Goal: Information Seeking & Learning: Learn about a topic

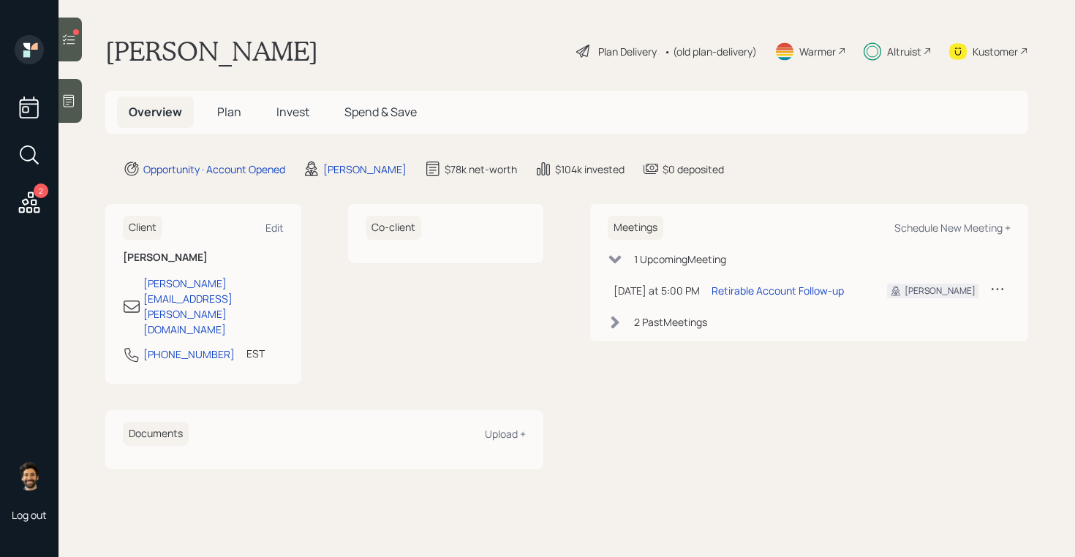
click at [295, 110] on span "Invest" at bounding box center [292, 112] width 33 height 16
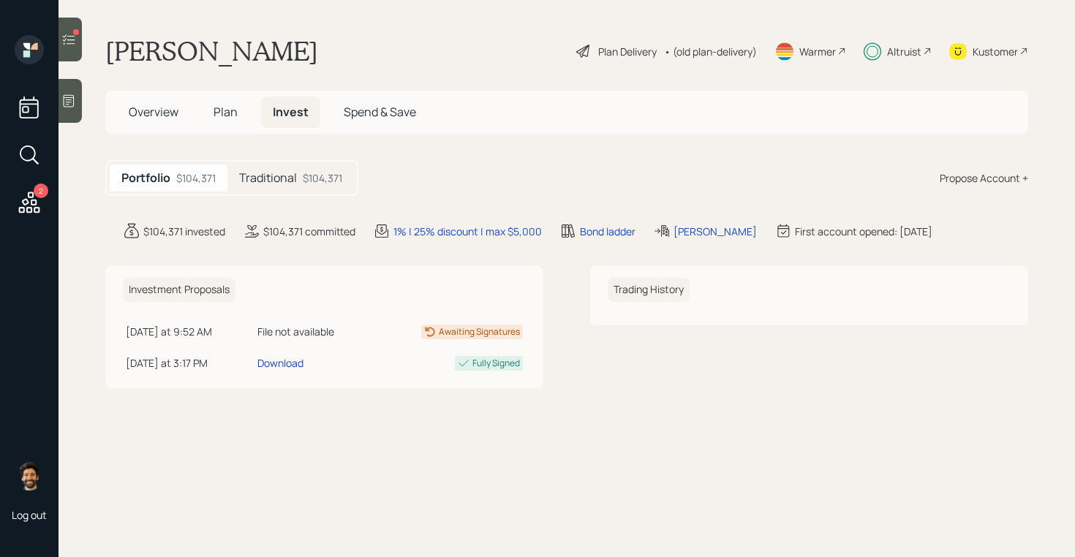
click at [306, 175] on div "$104,371" at bounding box center [322, 177] width 39 height 15
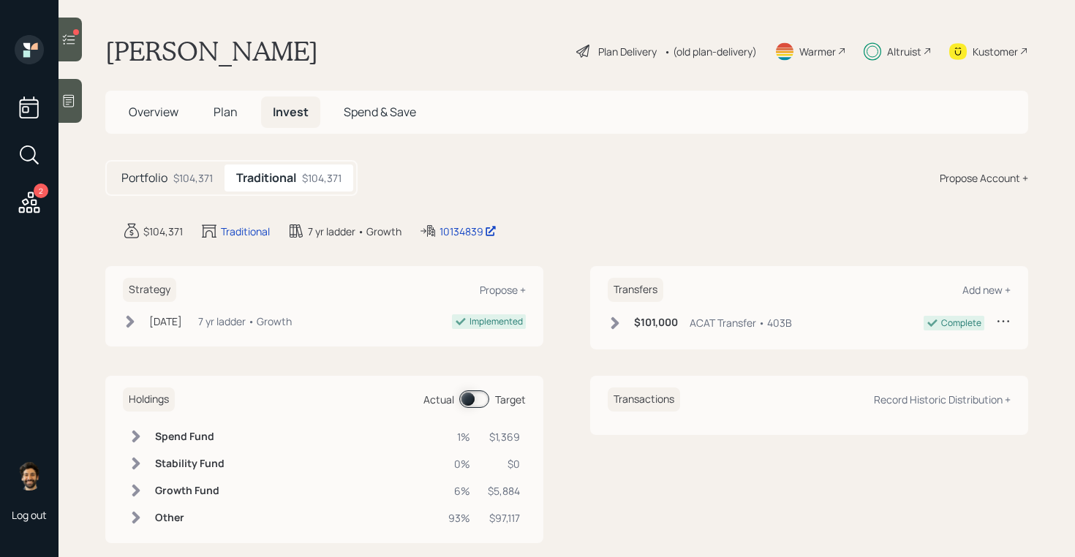
click at [906, 45] on div "Altruist" at bounding box center [904, 51] width 34 height 15
click at [167, 116] on span "Overview" at bounding box center [154, 112] width 50 height 16
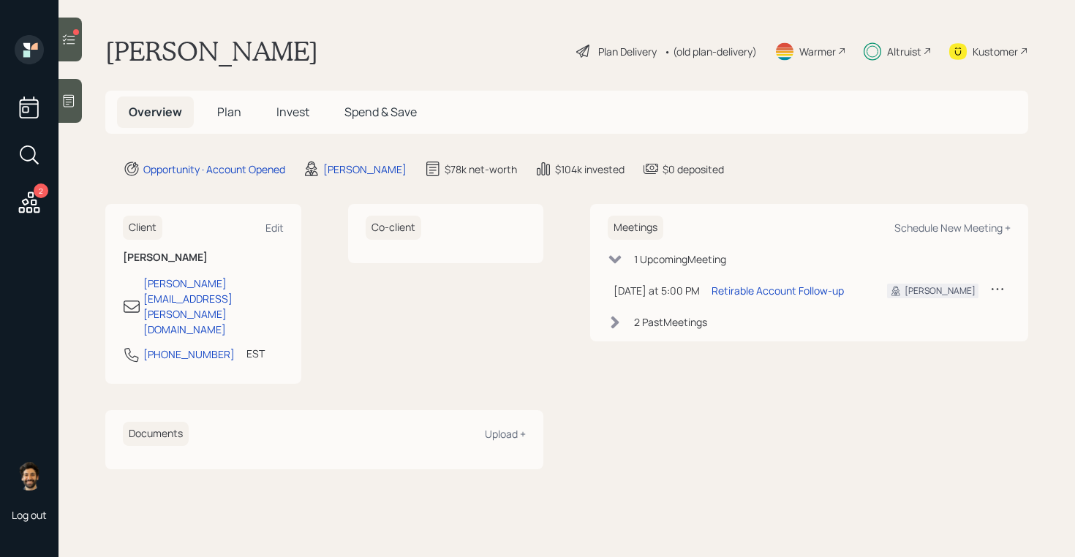
click at [290, 118] on span "Invest" at bounding box center [292, 112] width 33 height 16
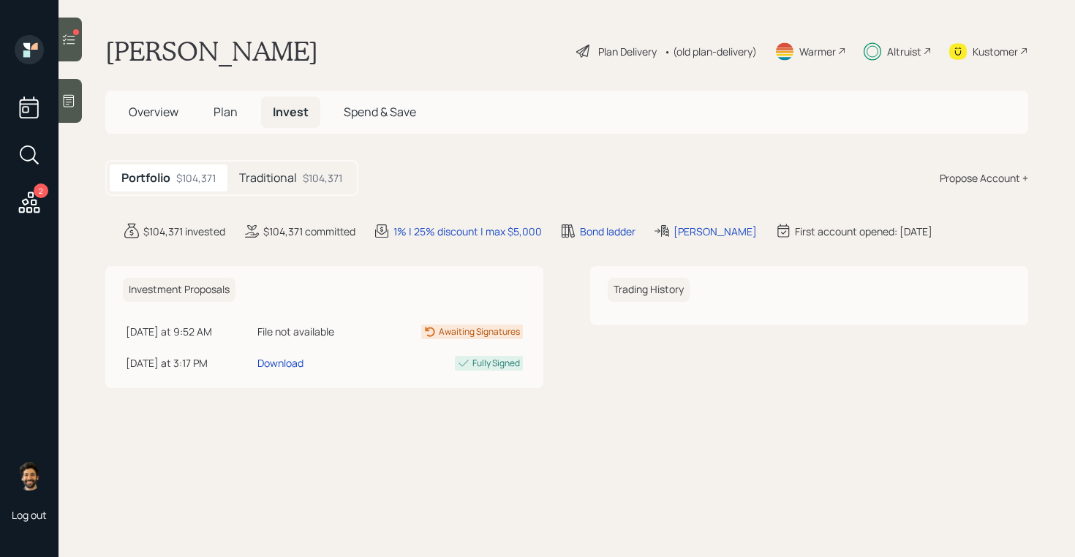
click at [278, 185] on h5 "Traditional" at bounding box center [268, 178] width 58 height 14
